Goal: Check status: Check status

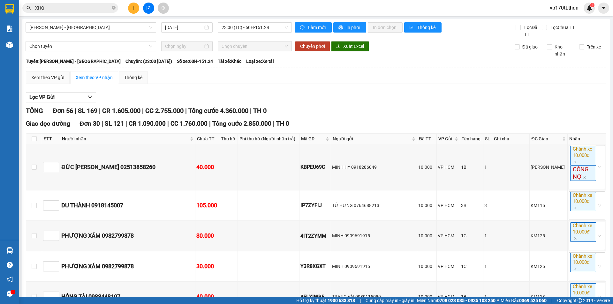
scroll to position [980, 0]
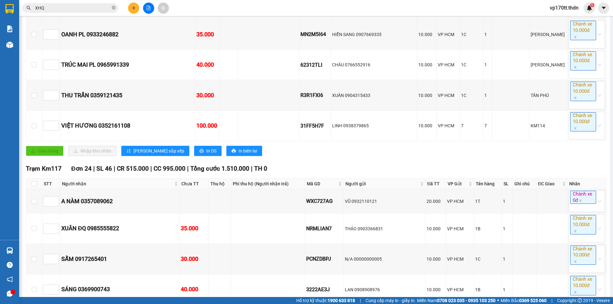
click at [146, 11] on button at bounding box center [148, 8] width 11 height 11
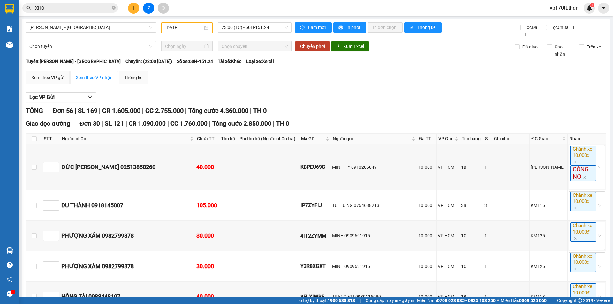
click at [180, 30] on input "[DATE]" at bounding box center [183, 27] width 37 height 7
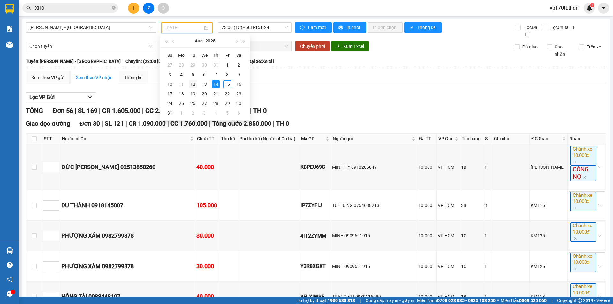
click at [192, 84] on div "12" at bounding box center [193, 84] width 8 height 8
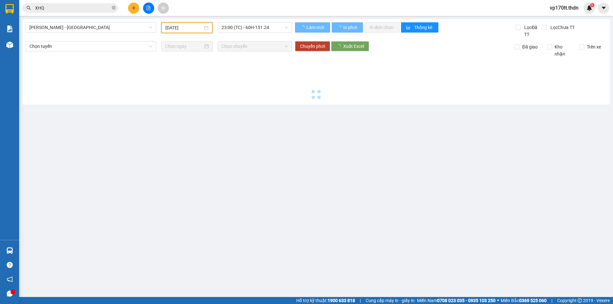
type input "[DATE]"
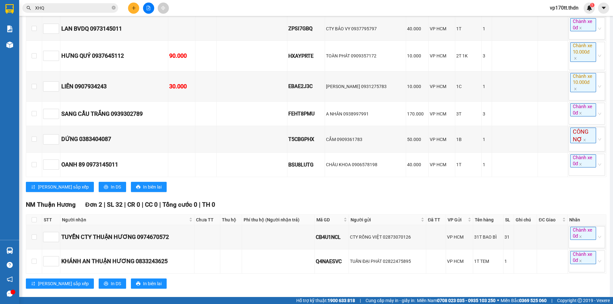
scroll to position [2251, 0]
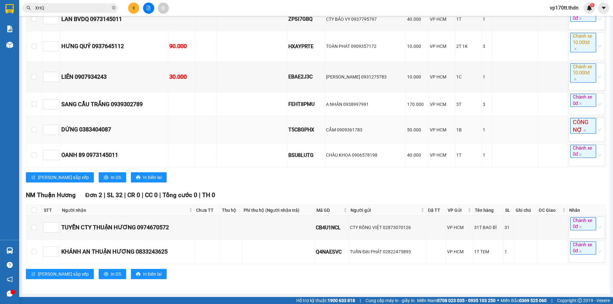
click at [412, 131] on div "50.000" at bounding box center [417, 129] width 20 height 7
click at [315, 152] on div "BSU8LUTG" at bounding box center [305, 155] width 35 height 8
click at [104, 125] on div "DỨNG 0383404087" at bounding box center [114, 129] width 106 height 9
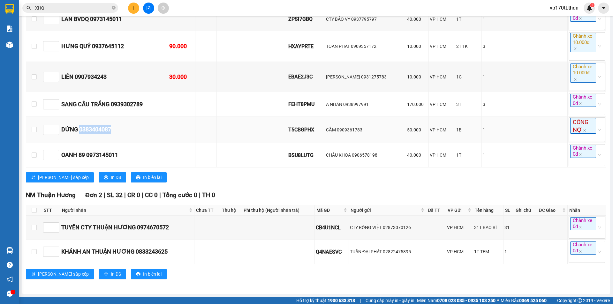
click at [104, 125] on div "DỨNG 0383404087" at bounding box center [114, 129] width 106 height 9
click at [159, 139] on td "DỨNG 0383404087" at bounding box center [114, 130] width 108 height 27
click at [311, 130] on div "T5CBGPHX" at bounding box center [305, 130] width 35 height 8
click at [305, 182] on div "[PERSON_NAME] sắp xếp In DS In biên lai" at bounding box center [316, 177] width 581 height 10
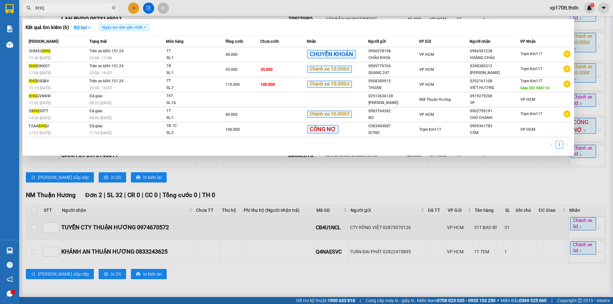
click at [72, 10] on input "XHQ" at bounding box center [72, 7] width 75 height 7
type input "lutg"
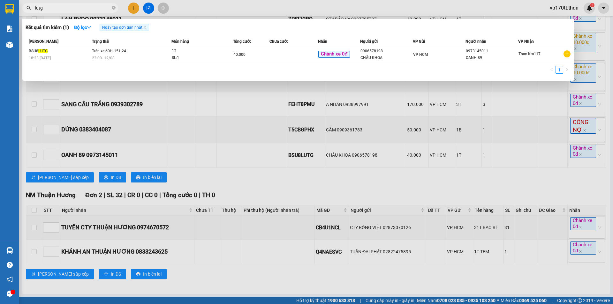
click at [73, 10] on input "lutg" at bounding box center [72, 7] width 75 height 7
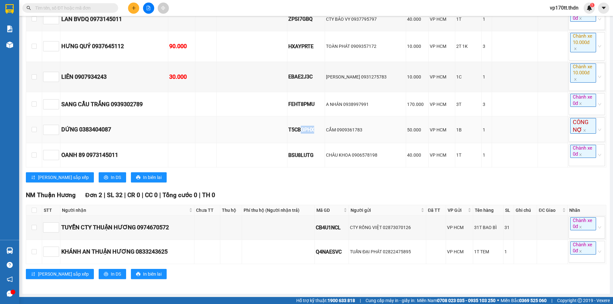
drag, startPoint x: 305, startPoint y: 128, endPoint x: 320, endPoint y: 130, distance: 15.2
click at [320, 130] on div "T5CBGPHX" at bounding box center [305, 130] width 35 height 8
copy div "GPHX"
